Goal: Task Accomplishment & Management: Manage account settings

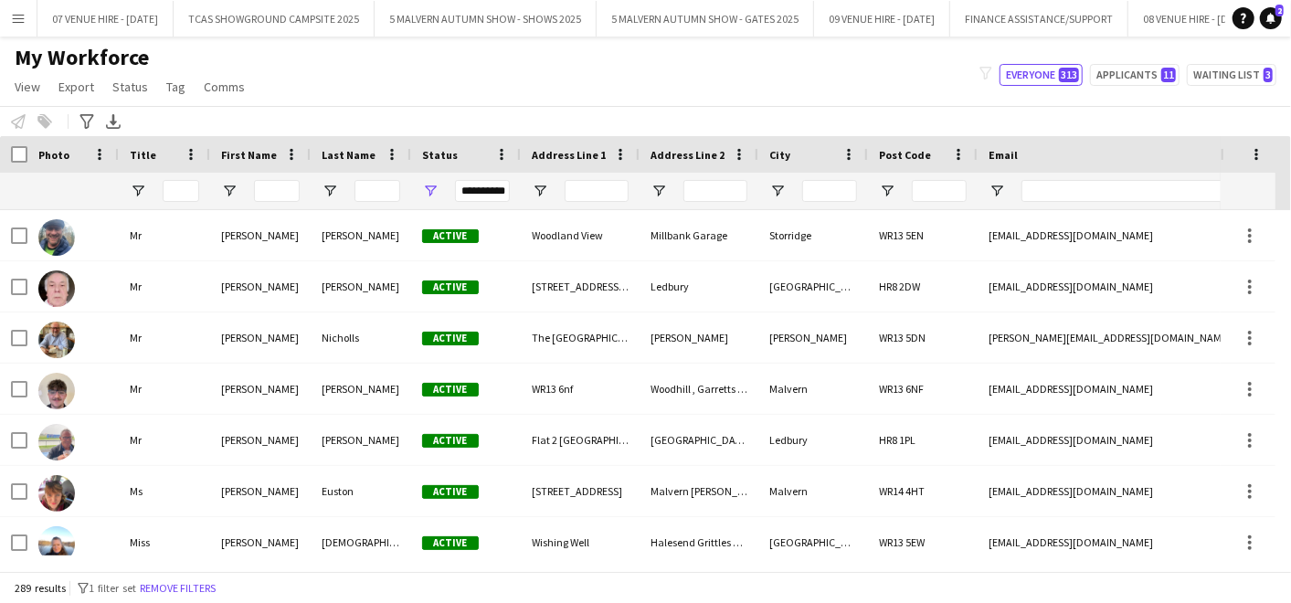
click at [562, 80] on div "My Workforce View Views Default view SafeHR Employee Details New view Update vi…" at bounding box center [645, 75] width 1291 height 62
click at [561, 13] on button "5 MALVERN AUTUMN SHOW - SHOWS 2025 Close" at bounding box center [485, 19] width 222 height 36
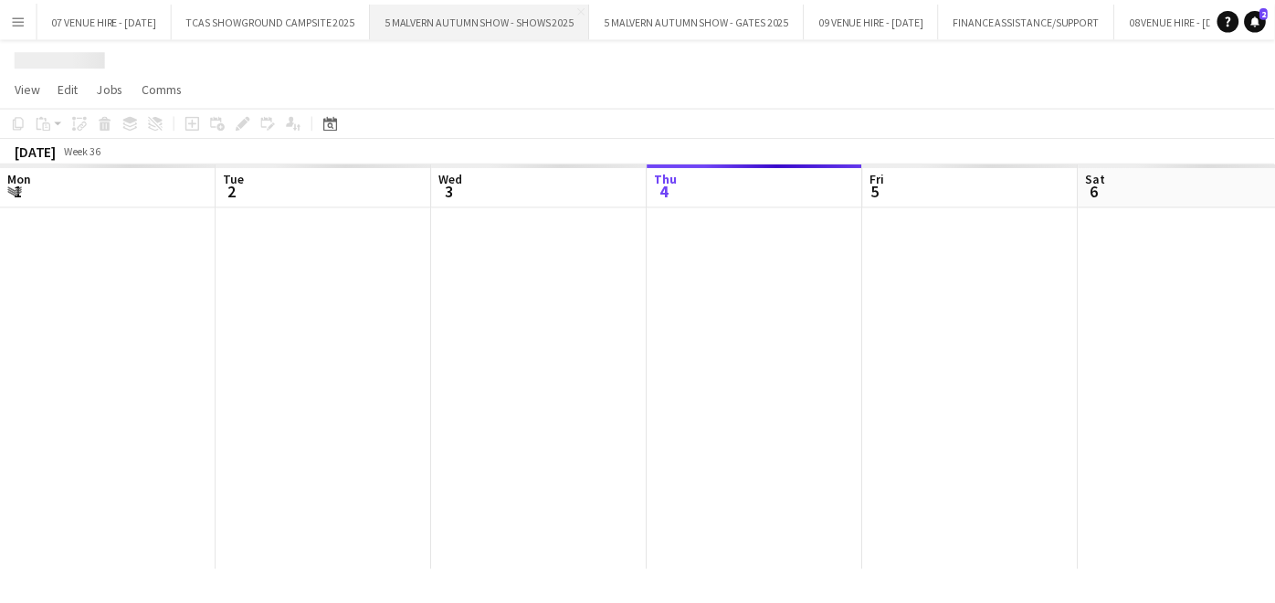
scroll to position [0, 436]
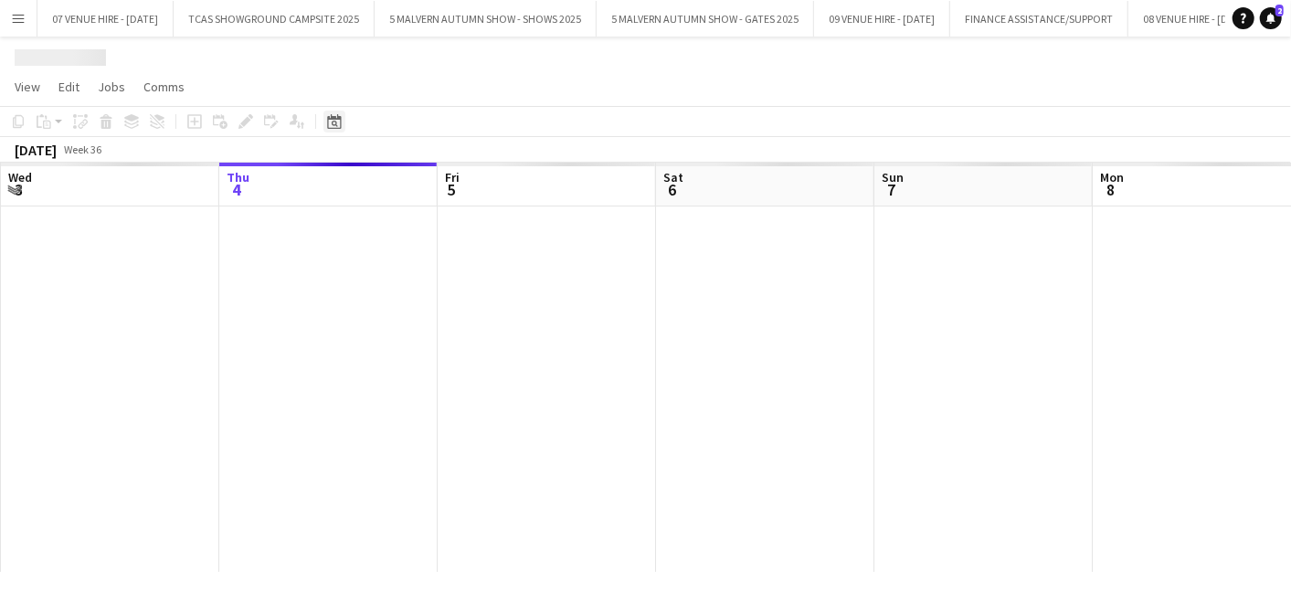
click at [330, 124] on icon "Date picker" at bounding box center [334, 121] width 15 height 15
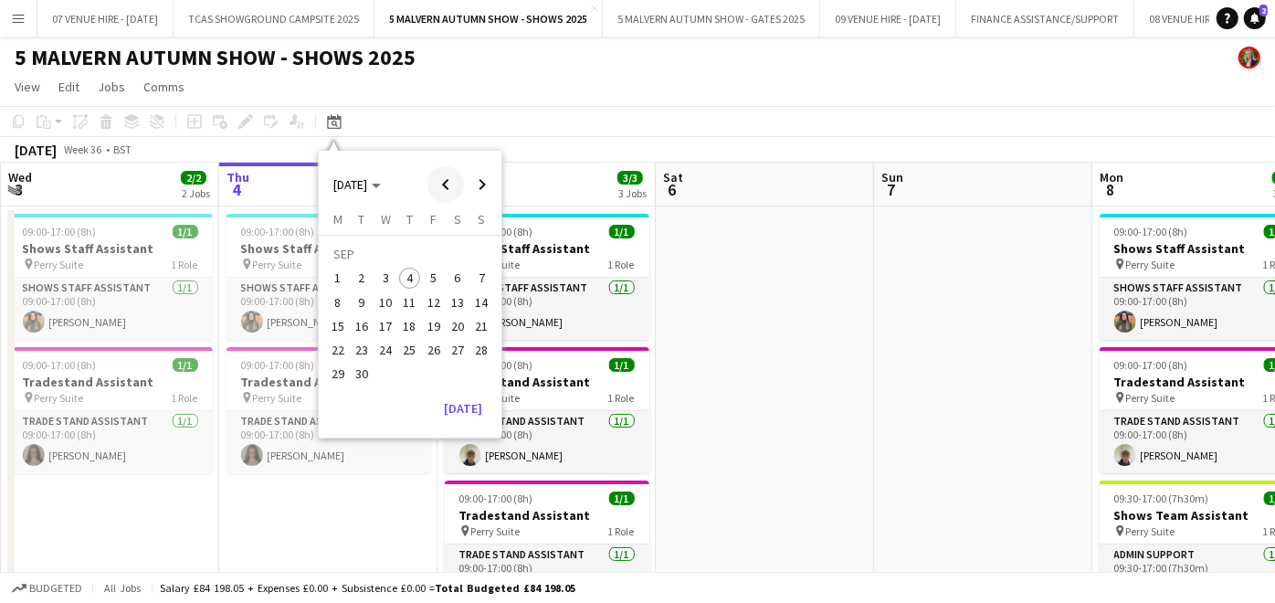
click at [446, 180] on span "Previous month" at bounding box center [445, 184] width 37 height 37
click at [775, 346] on app-date-cell at bounding box center [765, 443] width 218 height 474
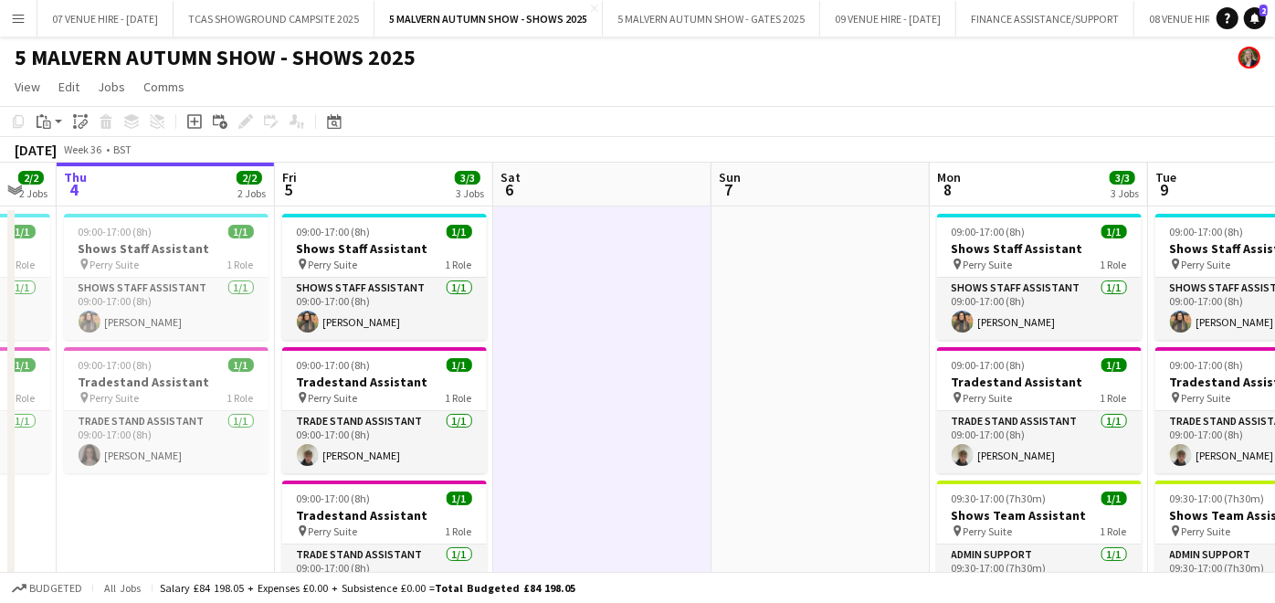
drag, startPoint x: 863, startPoint y: 307, endPoint x: 539, endPoint y: 300, distance: 324.3
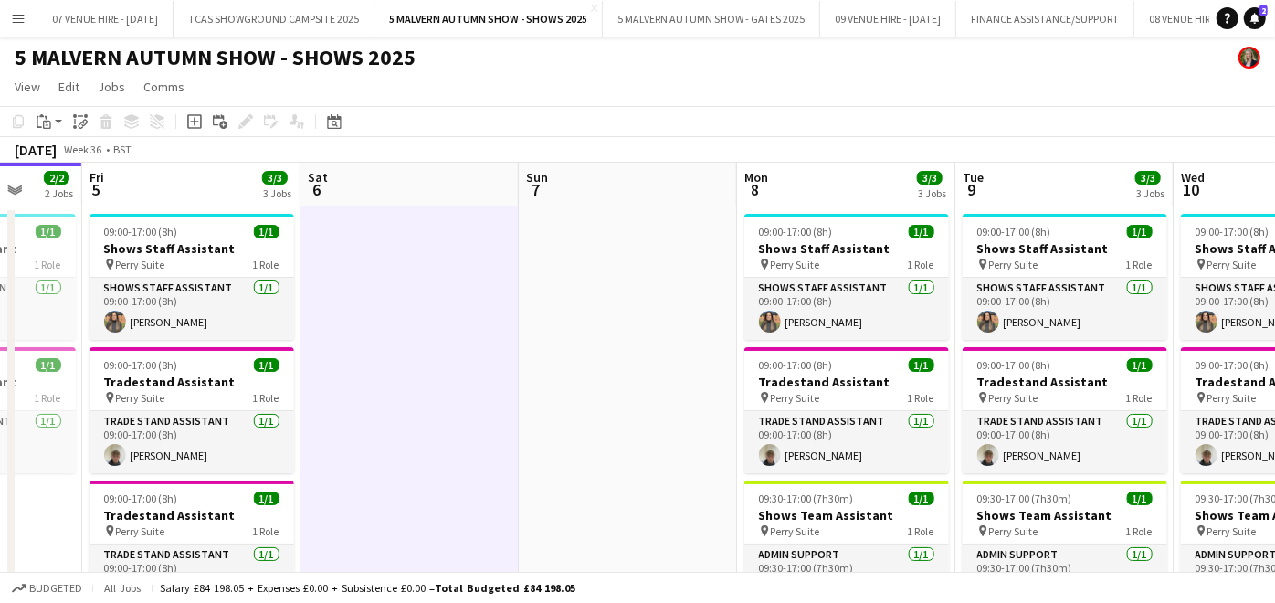
drag, startPoint x: 965, startPoint y: 290, endPoint x: 527, endPoint y: 287, distance: 438.4
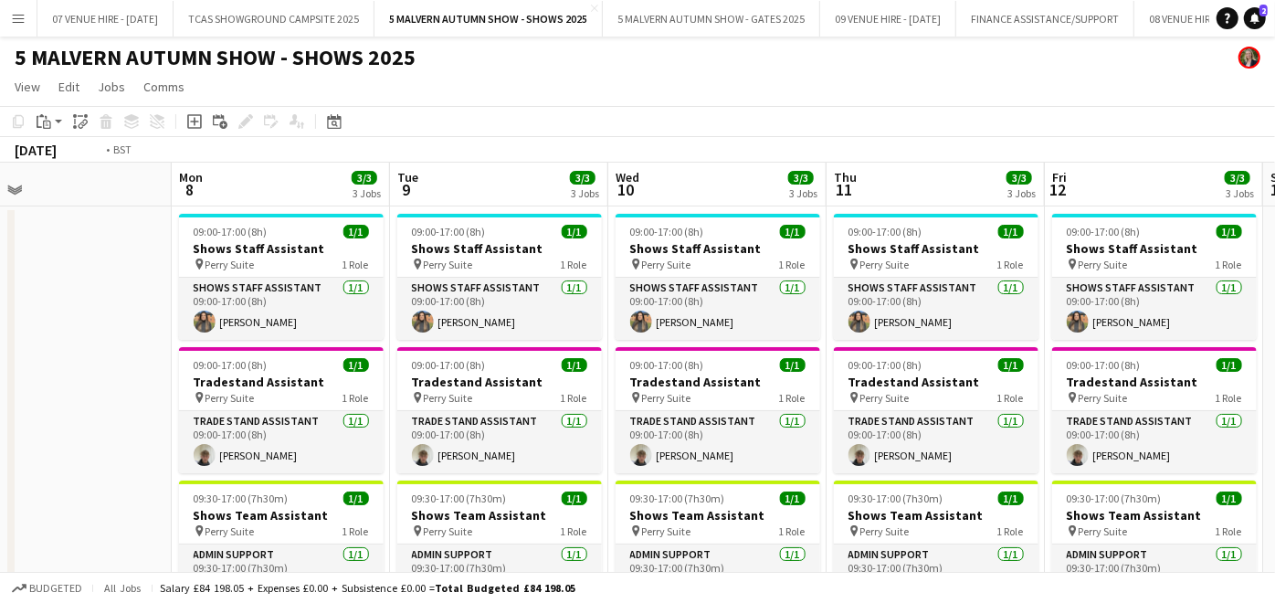
drag, startPoint x: 753, startPoint y: 285, endPoint x: 407, endPoint y: 272, distance: 345.5
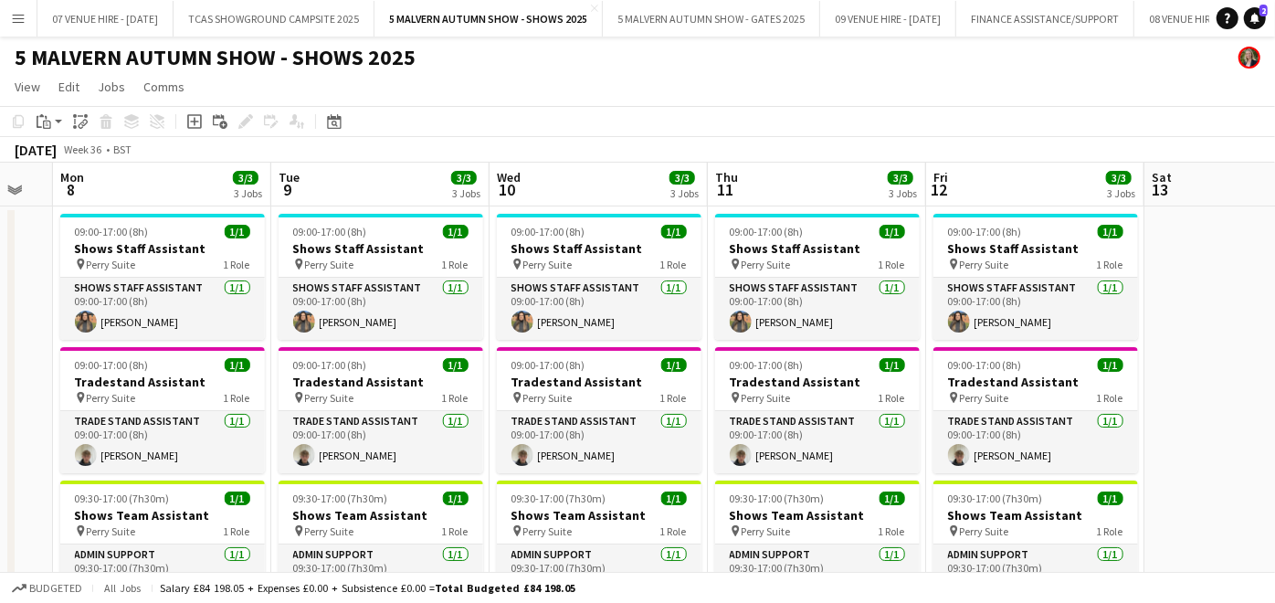
drag, startPoint x: 753, startPoint y: 287, endPoint x: 495, endPoint y: 275, distance: 257.8
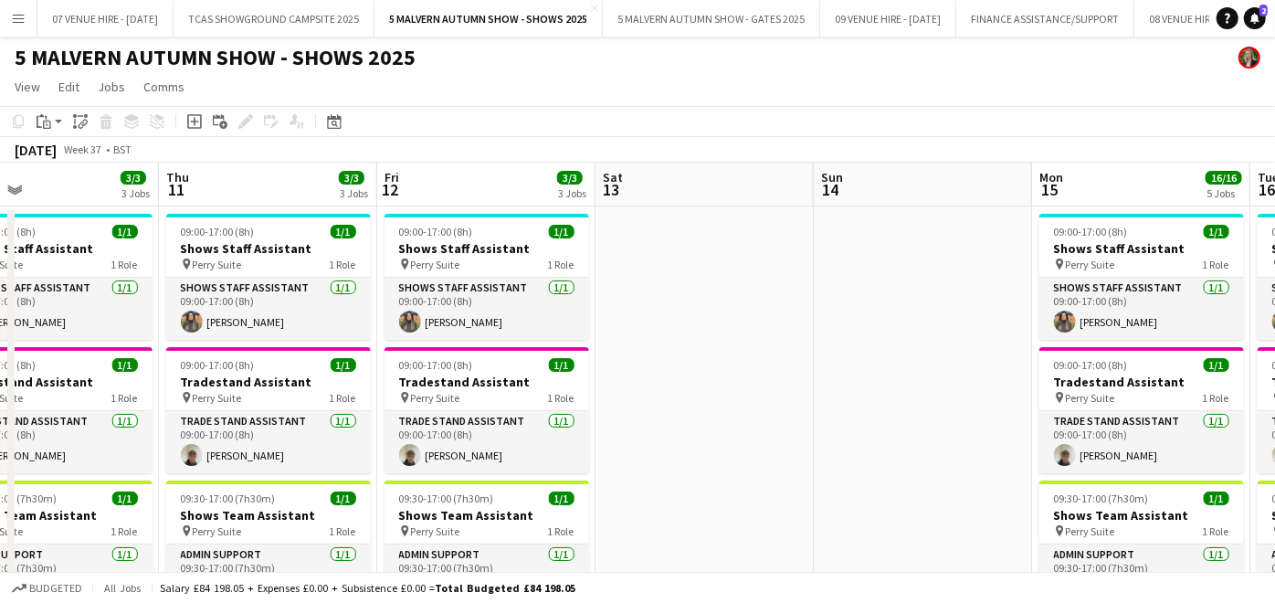
drag, startPoint x: 808, startPoint y: 292, endPoint x: 683, endPoint y: 292, distance: 125.1
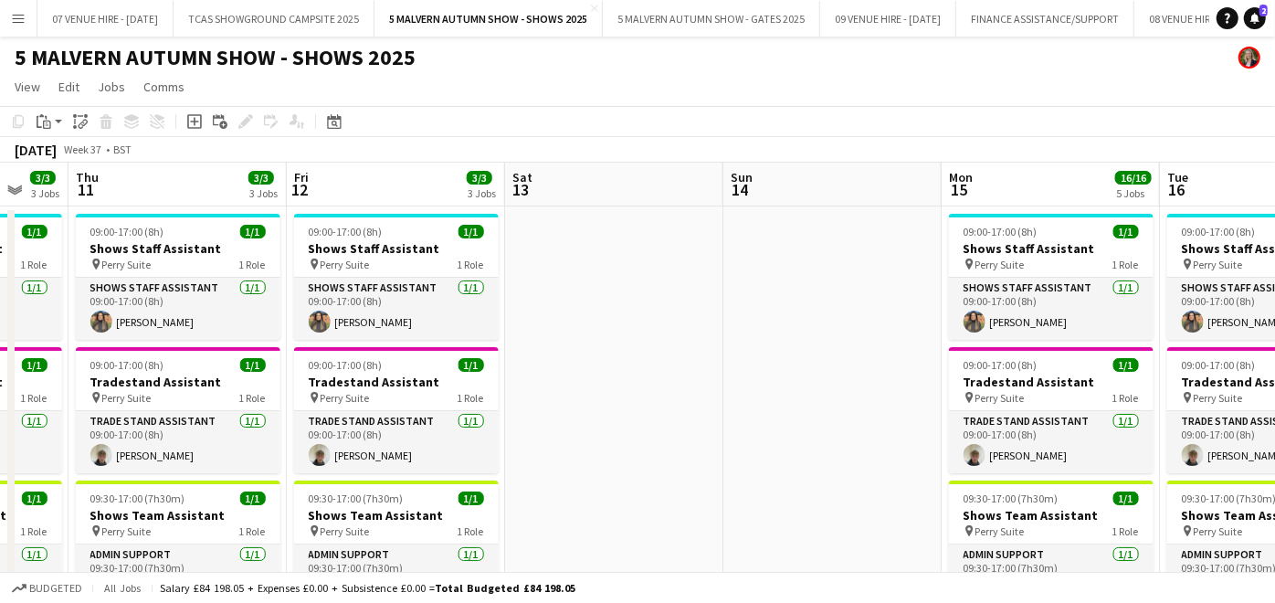
drag, startPoint x: 848, startPoint y: 286, endPoint x: 286, endPoint y: 257, distance: 562.5
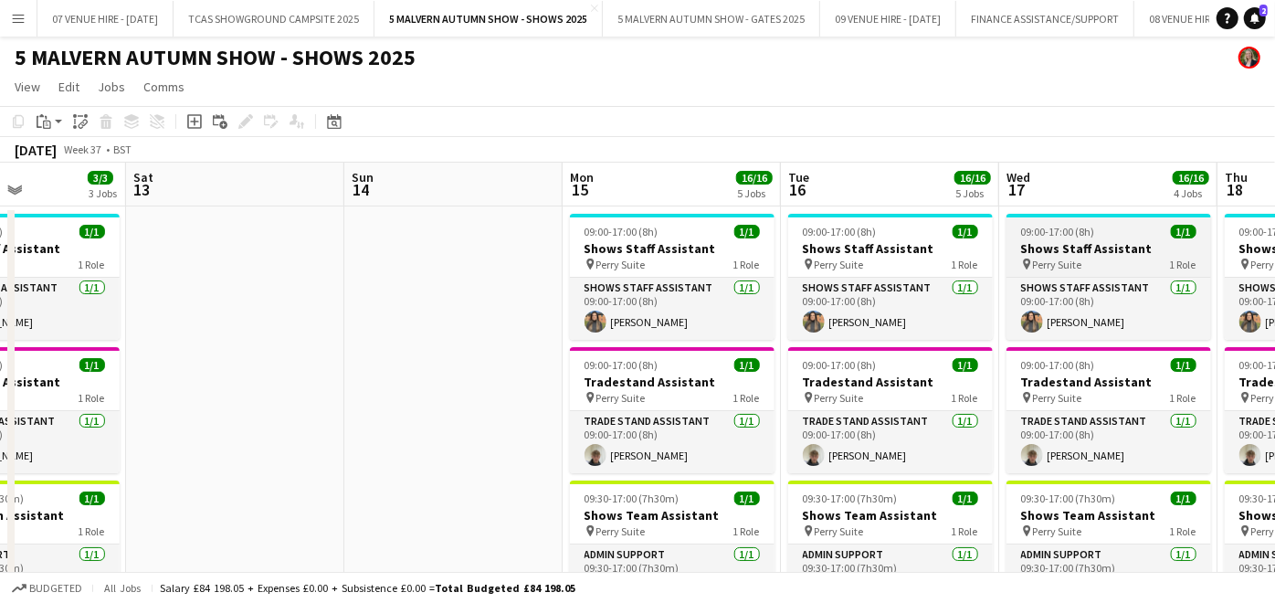
drag, startPoint x: 861, startPoint y: 265, endPoint x: 592, endPoint y: 254, distance: 269.7
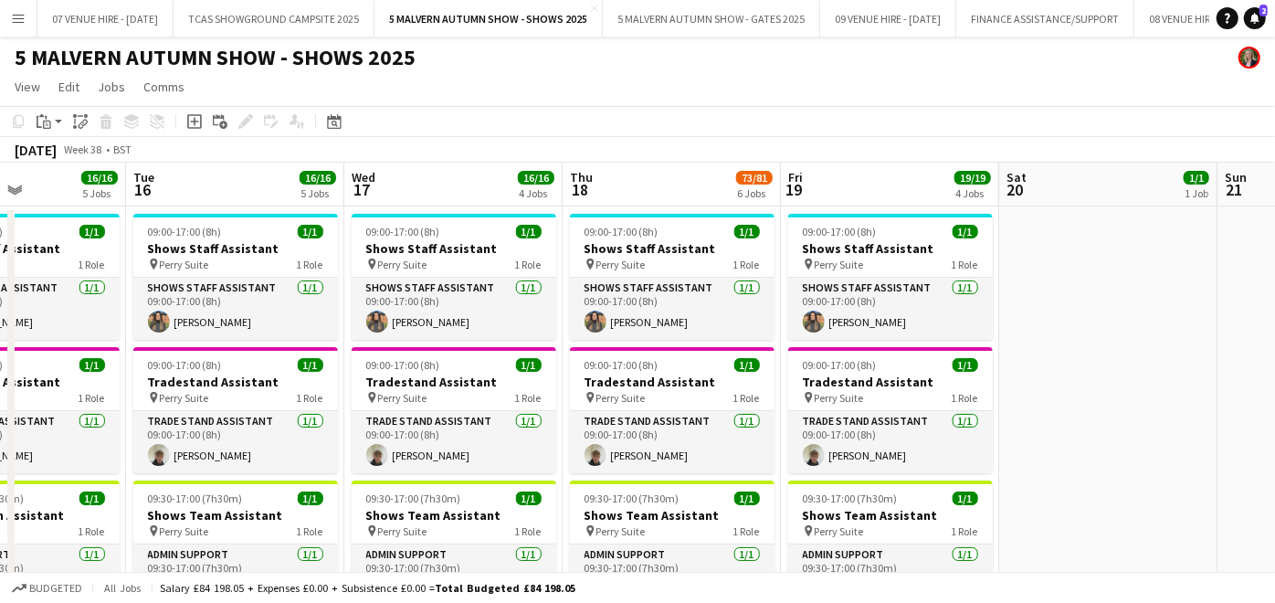
drag, startPoint x: 981, startPoint y: 270, endPoint x: 680, endPoint y: 232, distance: 302.9
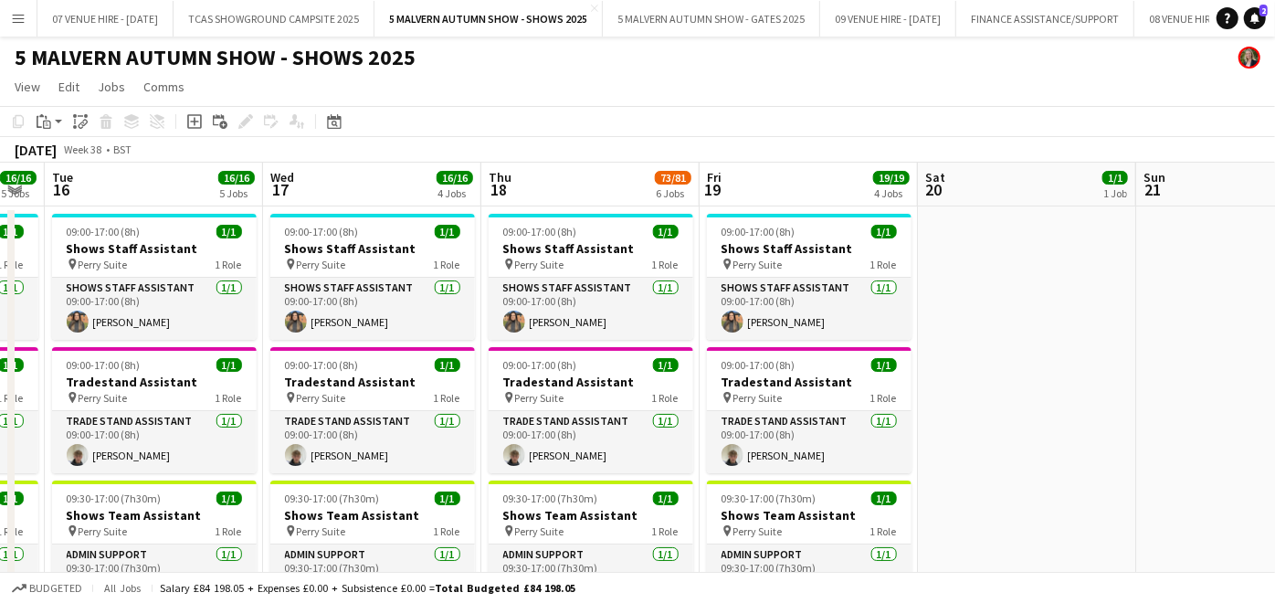
drag, startPoint x: 998, startPoint y: 288, endPoint x: 819, endPoint y: 288, distance: 179.0
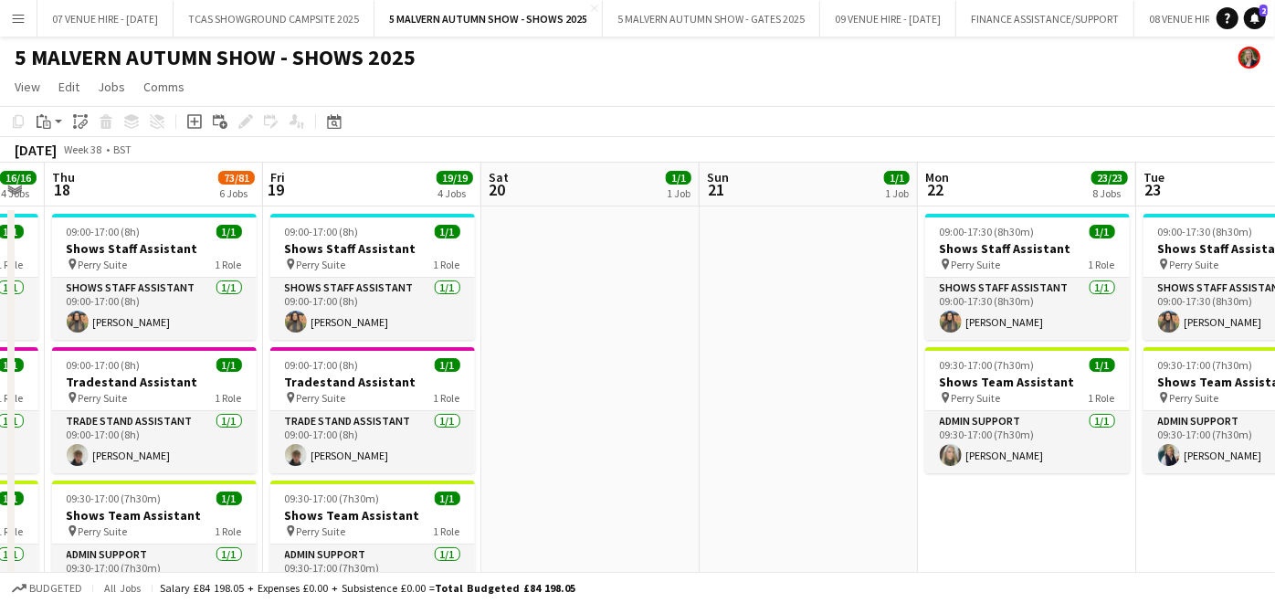
drag, startPoint x: 955, startPoint y: 283, endPoint x: 785, endPoint y: 274, distance: 171.0
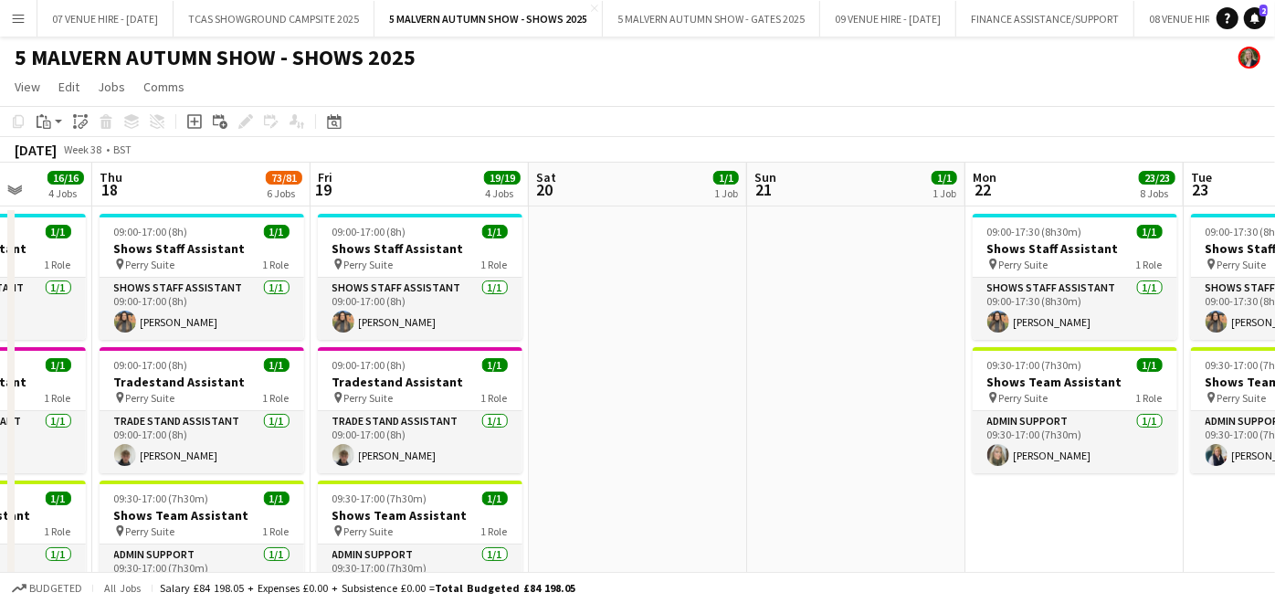
drag, startPoint x: 582, startPoint y: 269, endPoint x: 843, endPoint y: 266, distance: 261.2
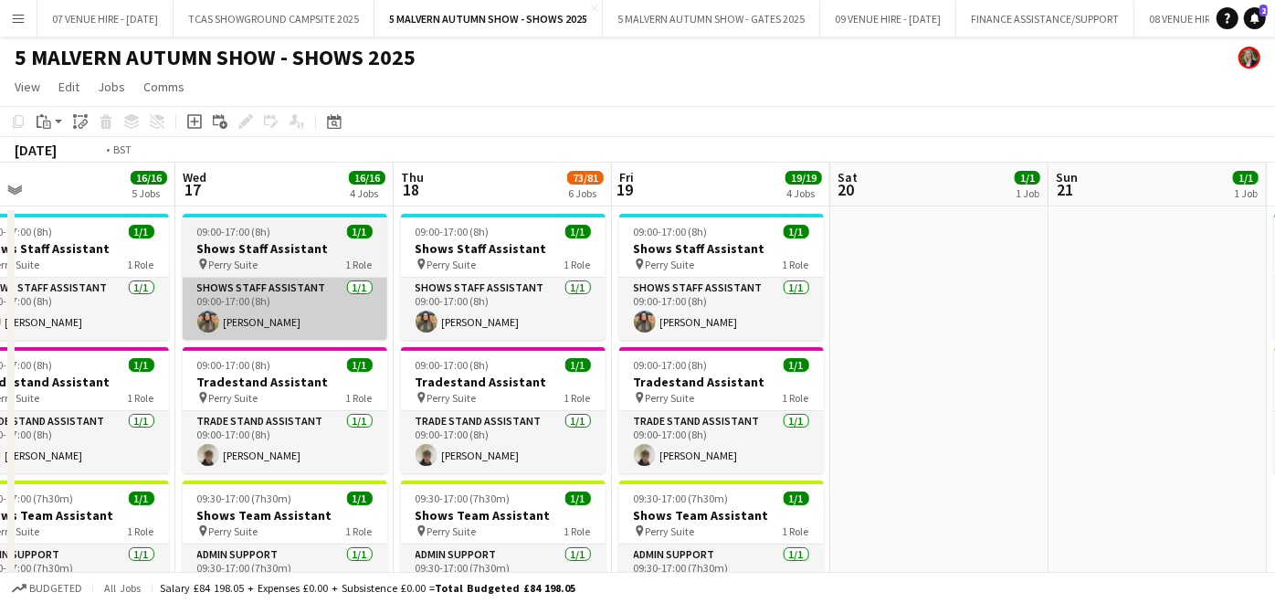
drag, startPoint x: 595, startPoint y: 289, endPoint x: 638, endPoint y: 302, distance: 44.2
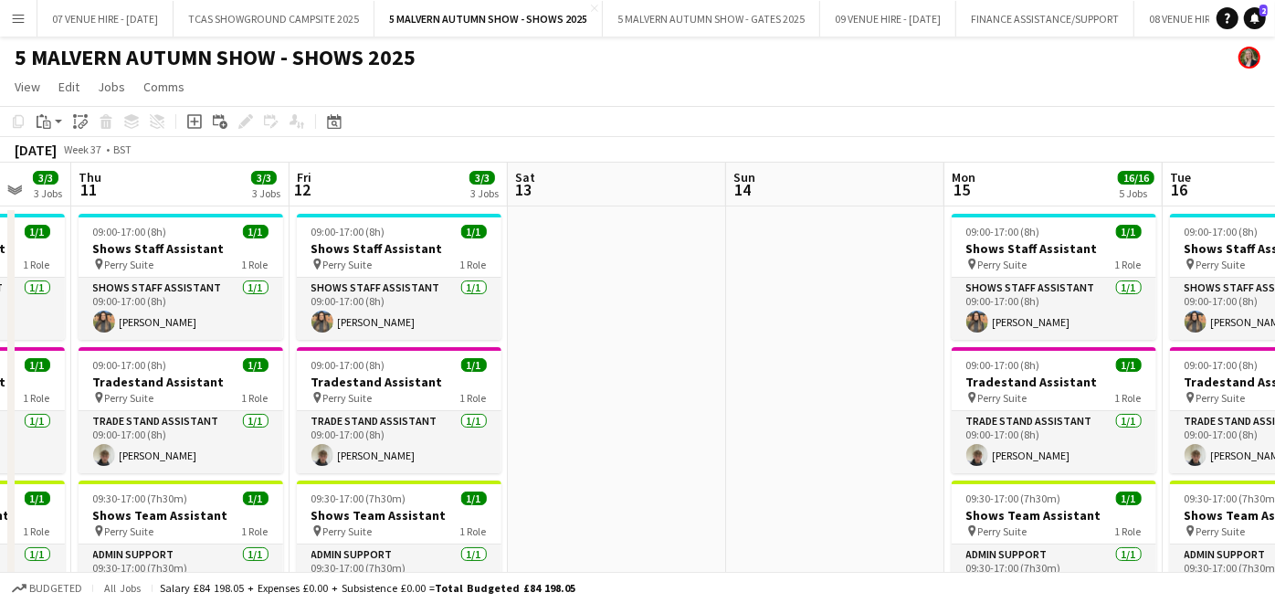
drag, startPoint x: 214, startPoint y: 300, endPoint x: 921, endPoint y: 341, distance: 708.1
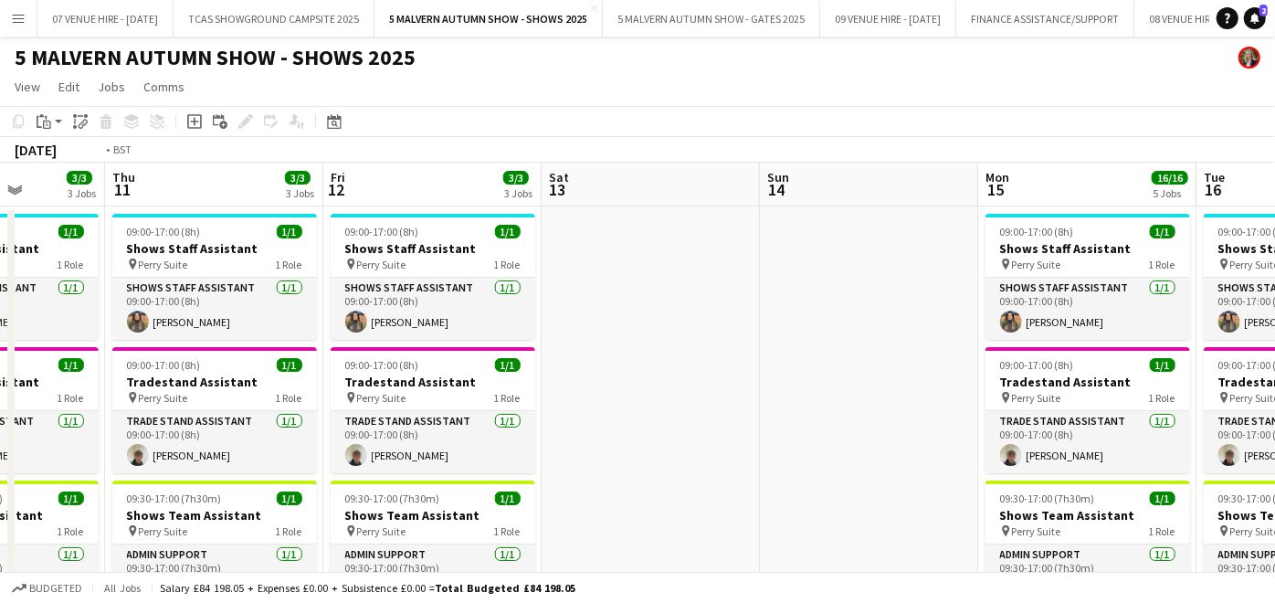
drag, startPoint x: 500, startPoint y: 286, endPoint x: 942, endPoint y: 286, distance: 442.0
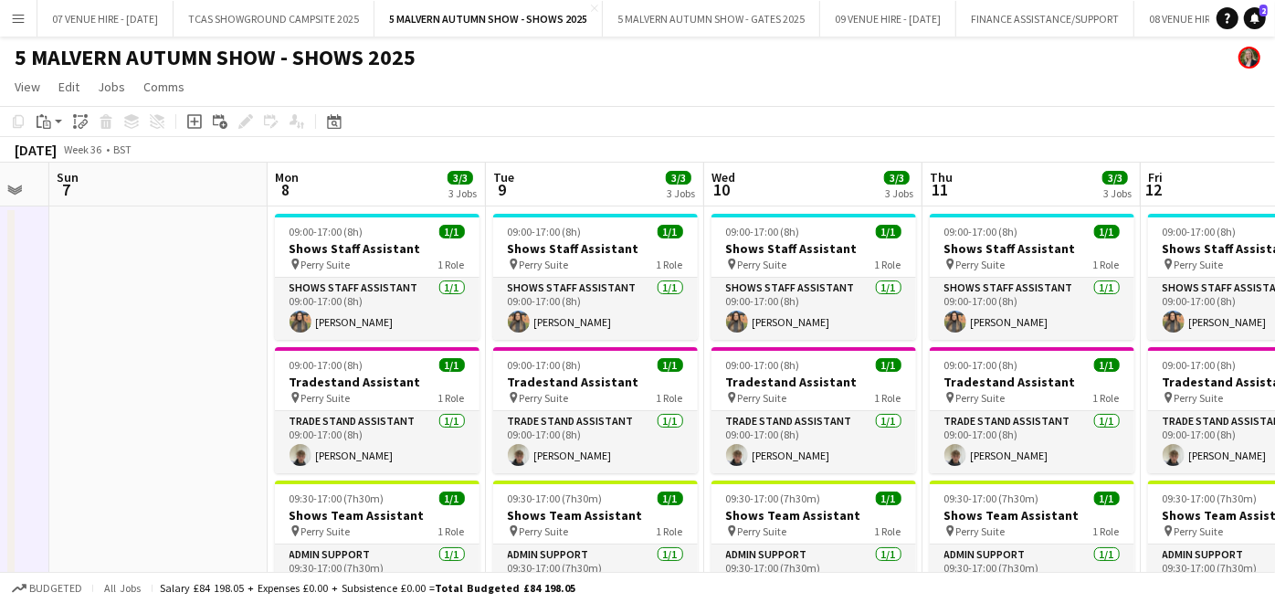
drag, startPoint x: 443, startPoint y: 261, endPoint x: 1042, endPoint y: 260, distance: 599.1
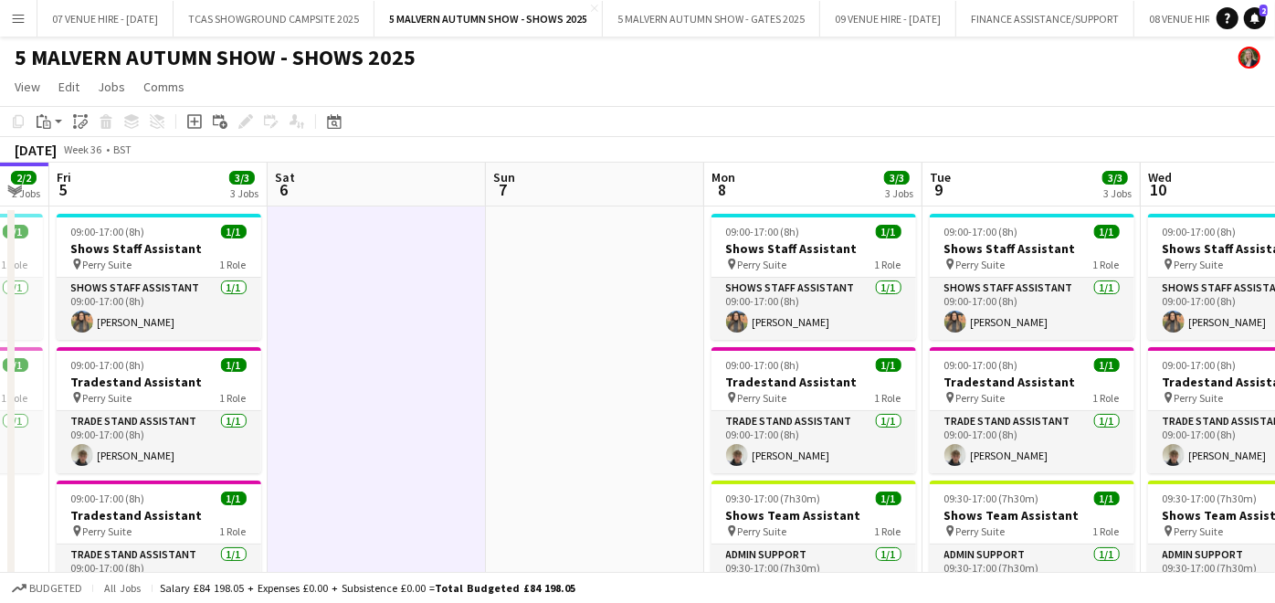
drag, startPoint x: 339, startPoint y: 237, endPoint x: 828, endPoint y: 300, distance: 493.5
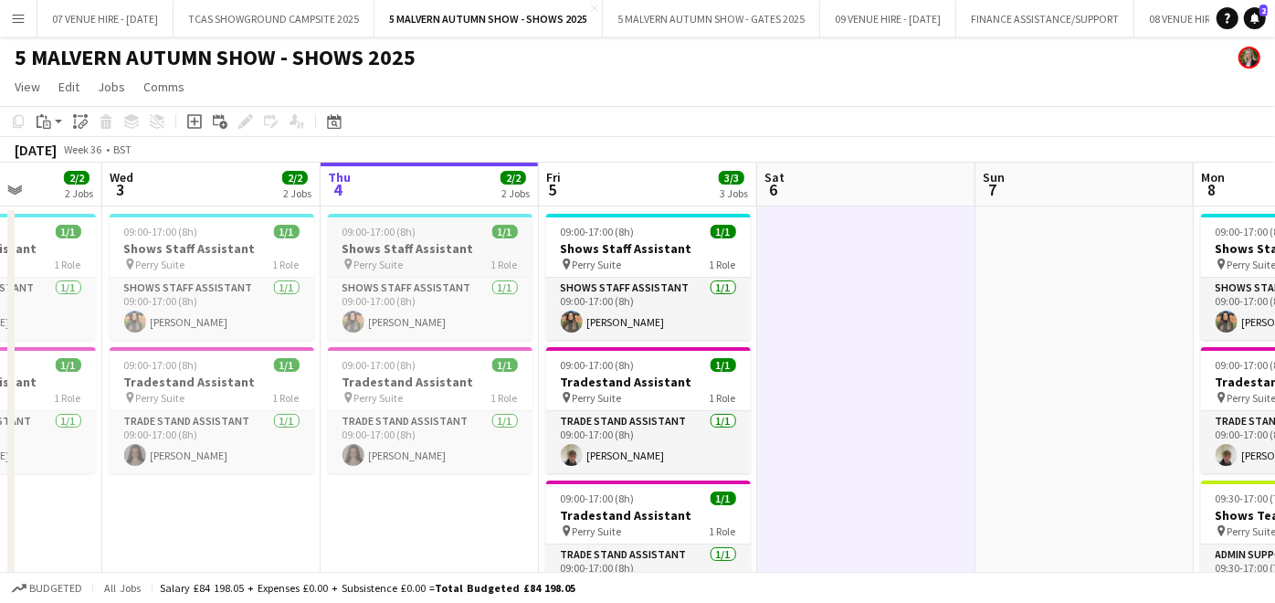
click at [452, 251] on h3 "Shows Staff Assistant" at bounding box center [430, 248] width 205 height 16
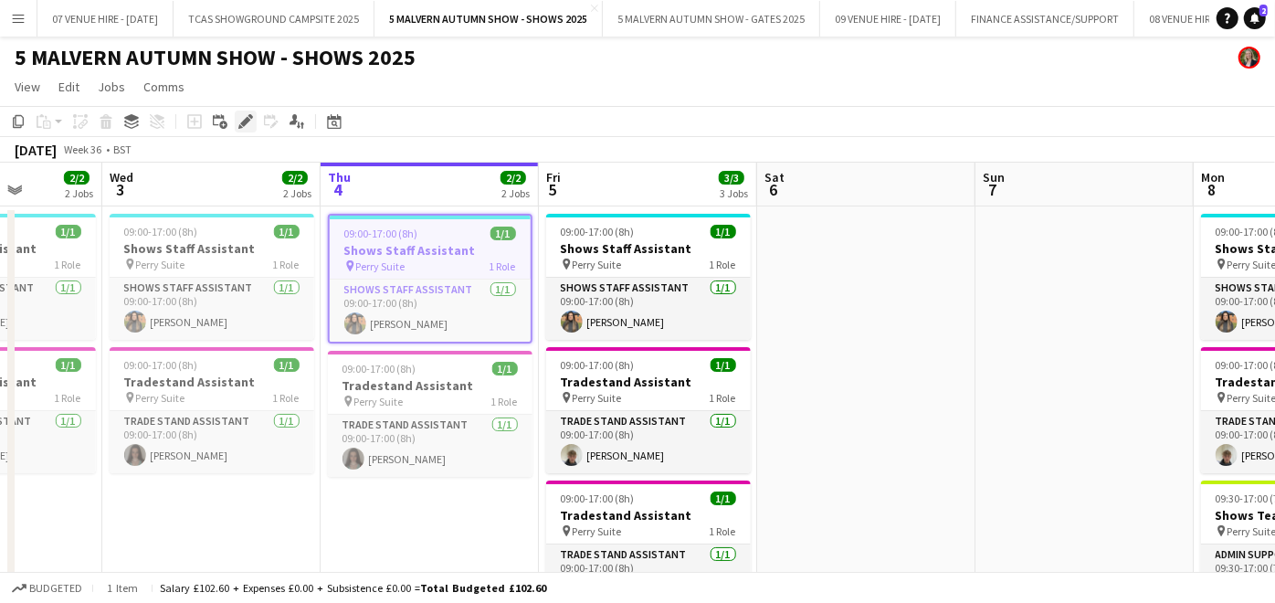
click at [245, 120] on icon at bounding box center [245, 122] width 10 height 10
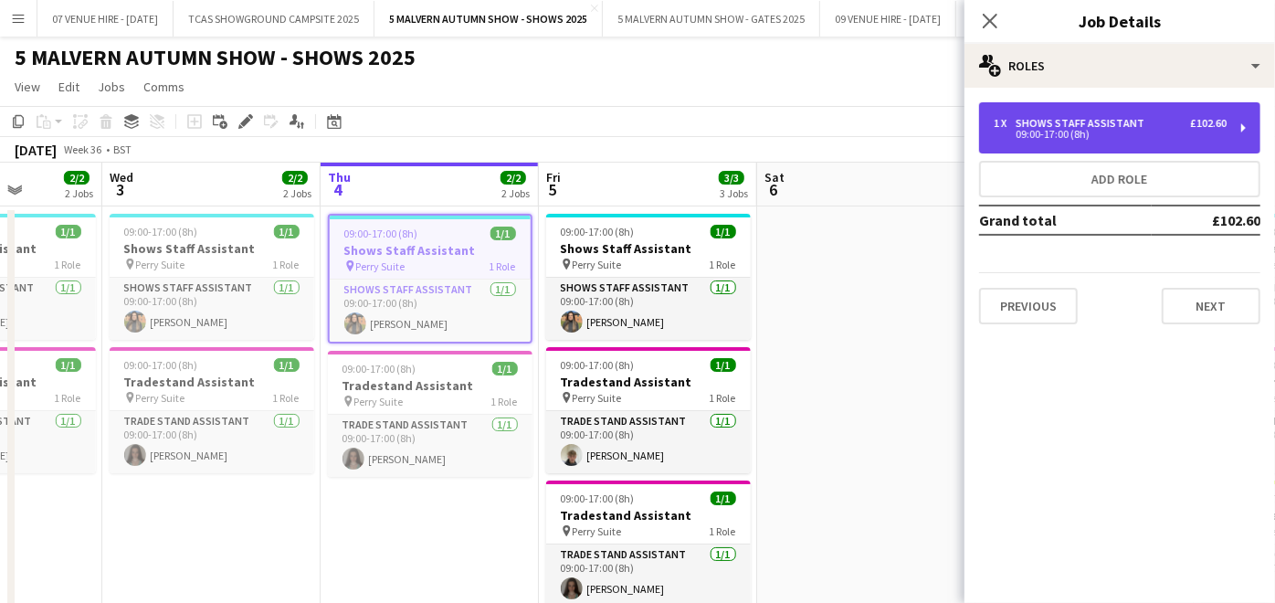
click at [1023, 142] on div "1 x Shows Staff Assistant £102.60 09:00-17:00 (8h)" at bounding box center [1119, 127] width 281 height 51
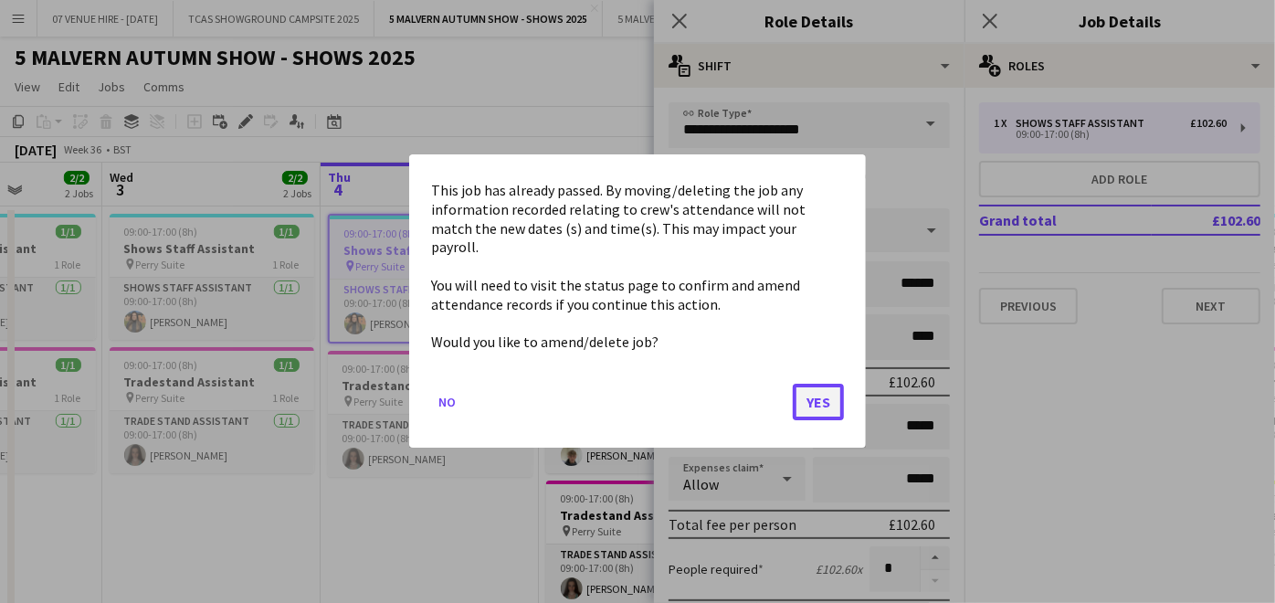
click at [822, 385] on button "Yes" at bounding box center [818, 403] width 51 height 37
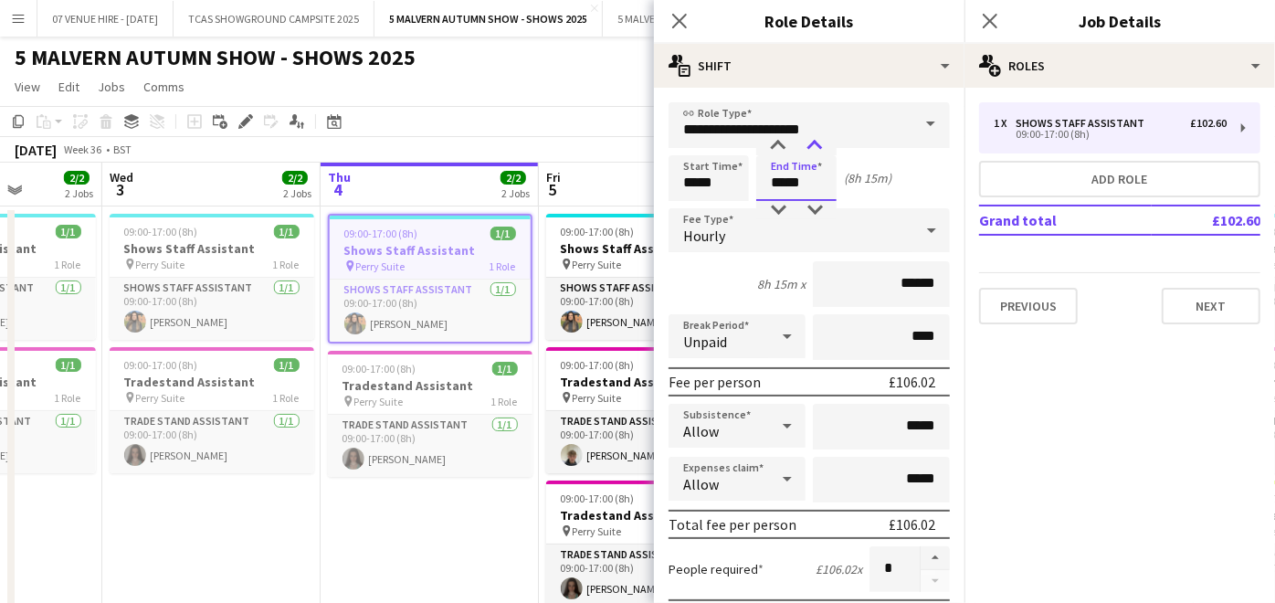
type input "*****"
click at [819, 147] on div at bounding box center [814, 146] width 37 height 18
click at [457, 509] on app-date-cell "09:00-17:00 (8h) 1/1 Shows Staff Assistant pin Perry Suite 1 Role Shows Staff A…" at bounding box center [430, 518] width 218 height 625
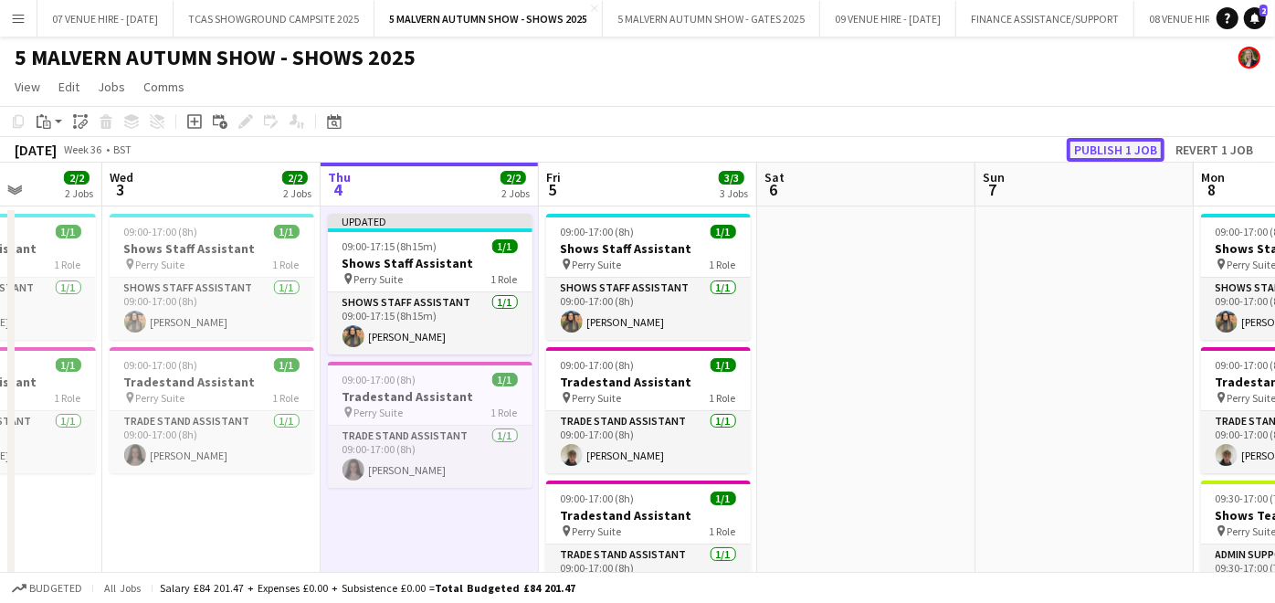
click at [1112, 153] on button "Publish 1 job" at bounding box center [1116, 150] width 98 height 24
